Goal: Task Accomplishment & Management: Use online tool/utility

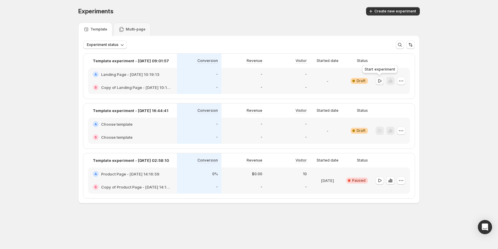
click at [380, 79] on icon "button" at bounding box center [380, 81] width 6 height 6
click at [242, 84] on div "-" at bounding box center [243, 87] width 44 height 13
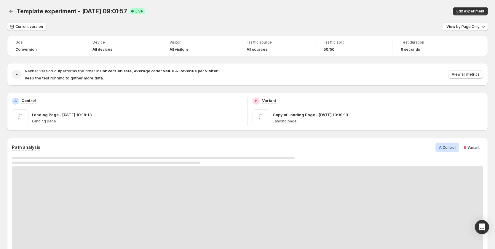
click at [435, 186] on div at bounding box center [247, 218] width 471 height 104
